Goal: Task Accomplishment & Management: Use online tool/utility

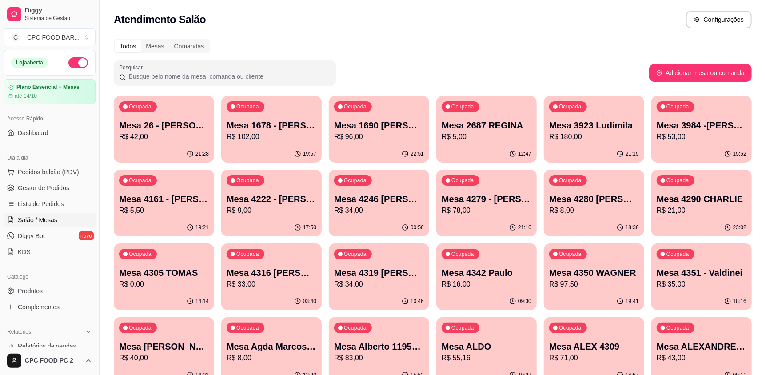
click at [241, 79] on input "Pesquisar" at bounding box center [228, 76] width 205 height 9
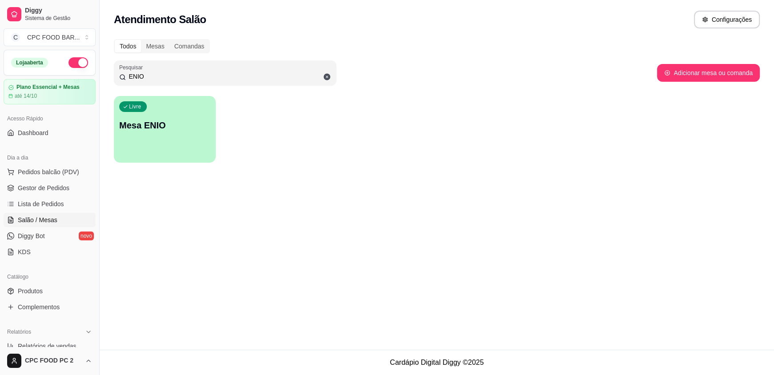
type input "ENIO"
click at [177, 115] on div "Livre Mesa ENIO" at bounding box center [165, 124] width 102 height 56
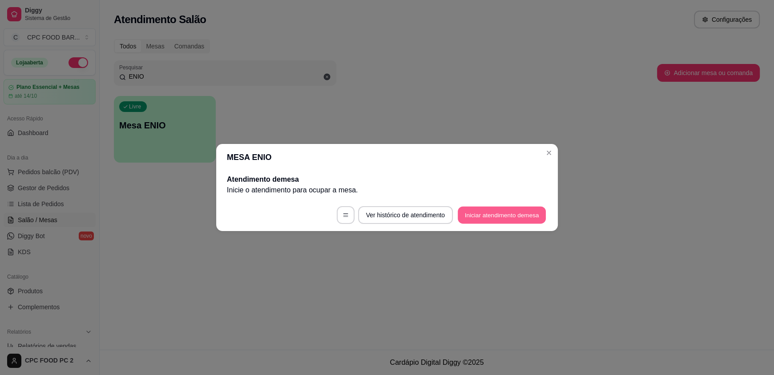
click at [492, 211] on button "Iniciar atendimento de mesa" at bounding box center [501, 215] width 88 height 17
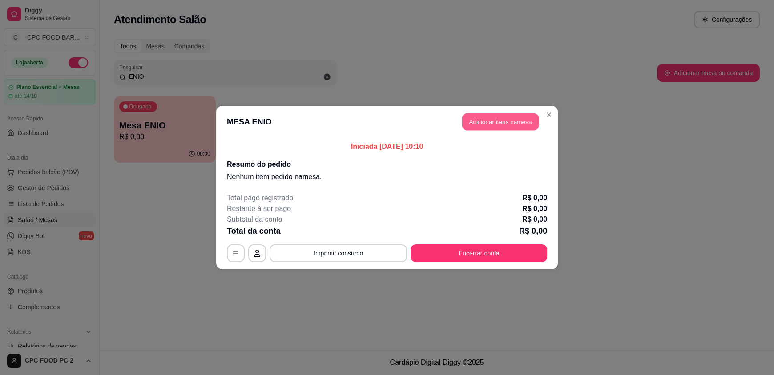
click at [500, 123] on button "Adicionar itens na mesa" at bounding box center [500, 121] width 76 height 17
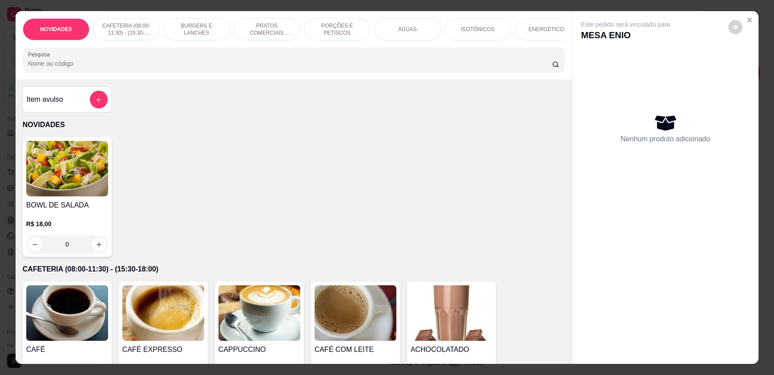
click at [434, 68] on input "Pesquisa" at bounding box center [290, 63] width 524 height 9
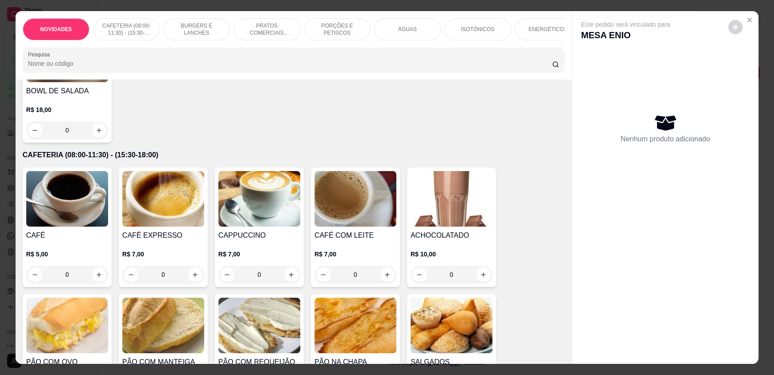
scroll to position [133, 0]
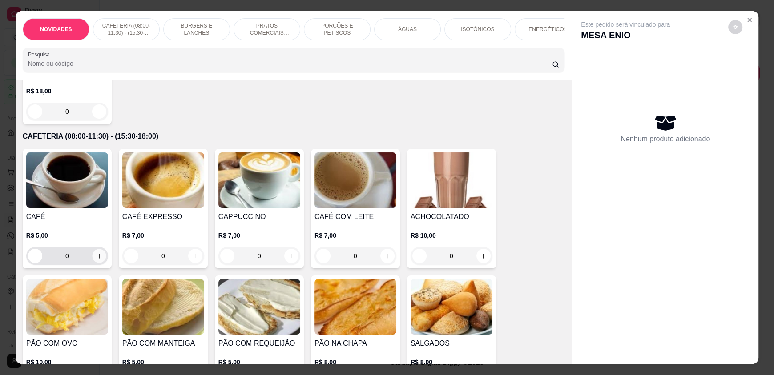
click at [96, 259] on icon "increase-product-quantity" at bounding box center [99, 256] width 7 height 7
type input "1"
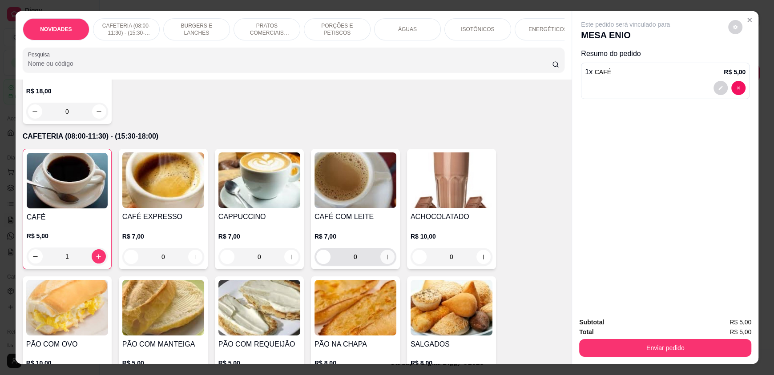
click at [384, 261] on icon "increase-product-quantity" at bounding box center [387, 257] width 7 height 7
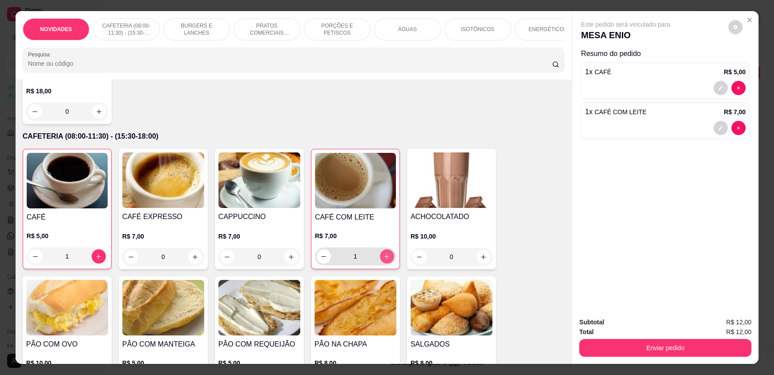
type input "1"
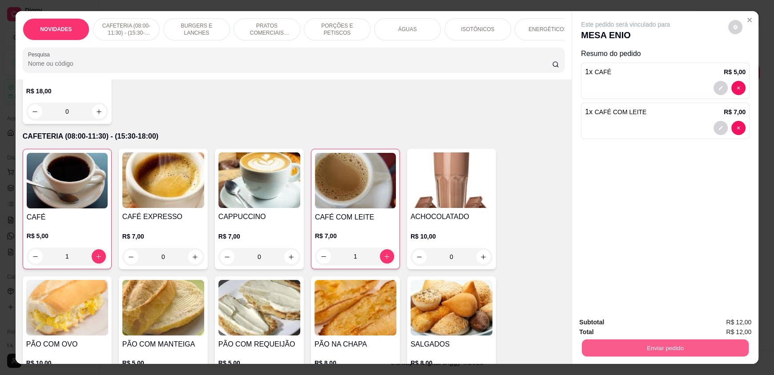
click at [633, 349] on button "Enviar pedido" at bounding box center [664, 347] width 167 height 17
click at [736, 325] on button "Enviar pedido" at bounding box center [727, 326] width 49 height 16
